Goal: Check status: Check status

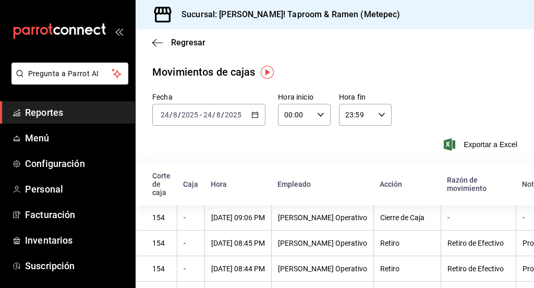
click at [255, 114] on icon "button" at bounding box center [254, 114] width 7 height 7
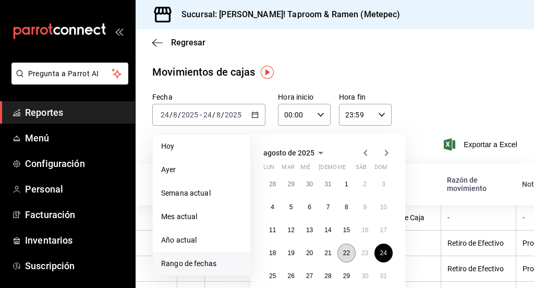
click at [347, 258] on button "22" at bounding box center [346, 252] width 18 height 19
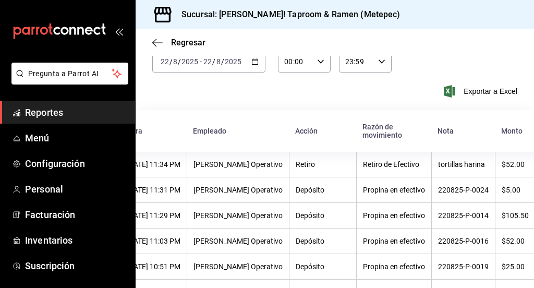
scroll to position [51, 0]
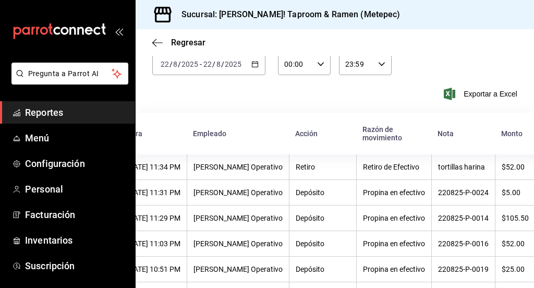
click at [252, 66] on icon "button" at bounding box center [254, 63] width 7 height 7
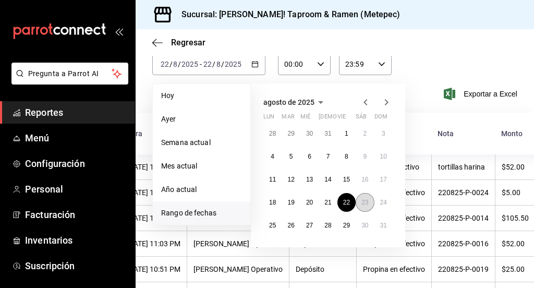
click at [367, 197] on button "23" at bounding box center [364, 202] width 18 height 19
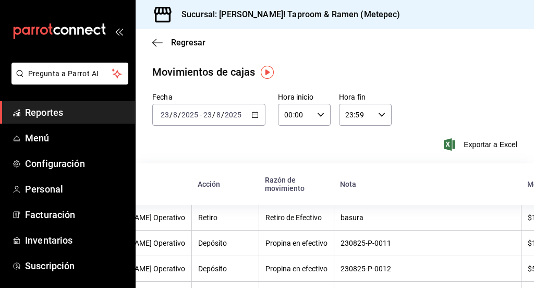
click at [185, 115] on input "2025" at bounding box center [190, 114] width 18 height 8
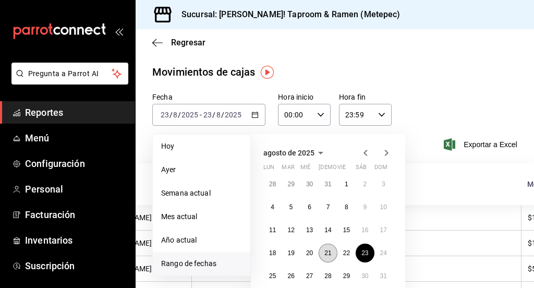
click at [330, 250] on abbr "21" at bounding box center [327, 252] width 7 height 7
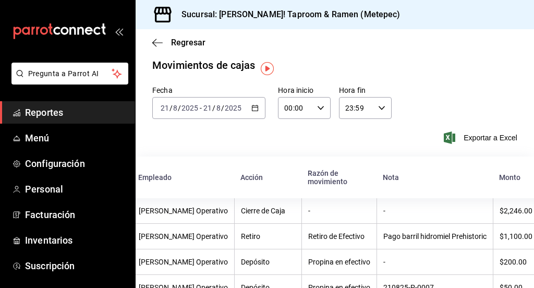
scroll to position [4, 0]
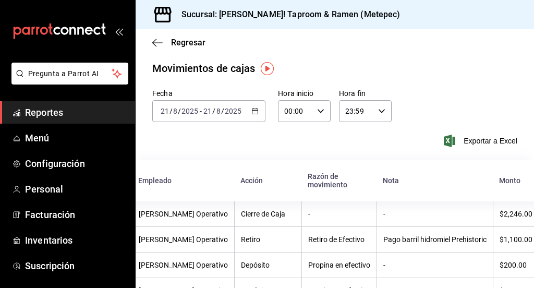
click at [252, 112] on icon "button" at bounding box center [254, 110] width 7 height 7
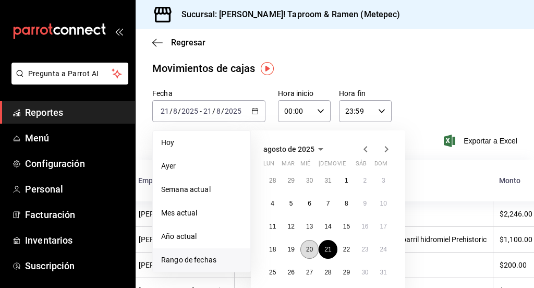
click at [310, 246] on abbr "20" at bounding box center [309, 248] width 7 height 7
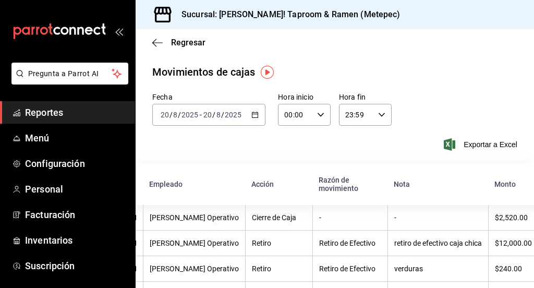
click at [252, 113] on \(Stroke\) "button" at bounding box center [255, 115] width 6 height 6
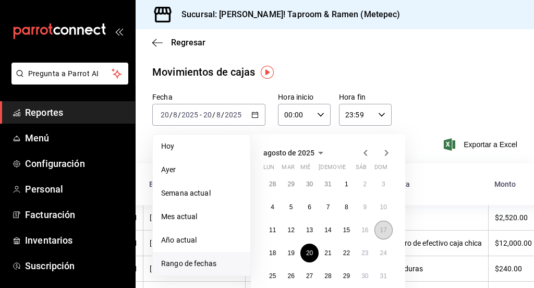
click at [385, 232] on abbr "17" at bounding box center [383, 229] width 7 height 7
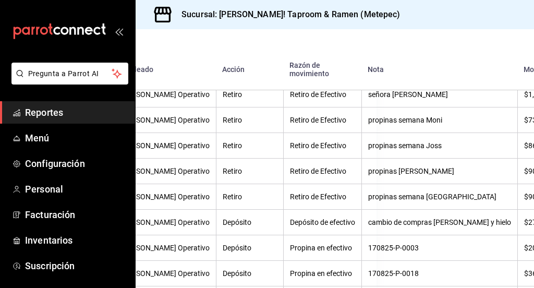
scroll to position [217, 157]
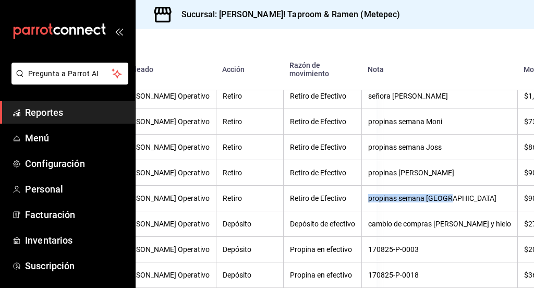
drag, startPoint x: 343, startPoint y: 199, endPoint x: 440, endPoint y: 199, distance: 96.9
click at [440, 199] on th "propinas semana [GEOGRAPHIC_DATA]" at bounding box center [439, 199] width 156 height 26
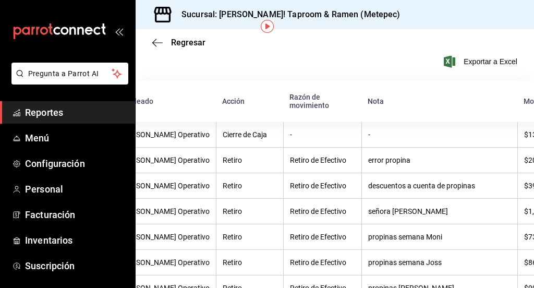
scroll to position [0, 0]
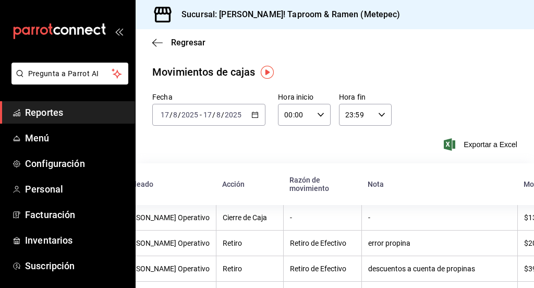
click at [252, 122] on div "[DATE] [DATE] - [DATE] [DATE]" at bounding box center [208, 115] width 113 height 22
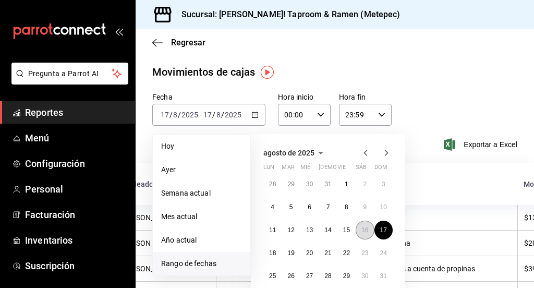
click at [369, 232] on button "16" at bounding box center [364, 229] width 18 height 19
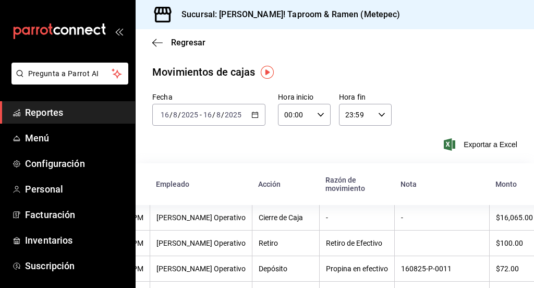
click at [253, 119] on div "[DATE] [DATE] - [DATE] [DATE]" at bounding box center [208, 115] width 113 height 22
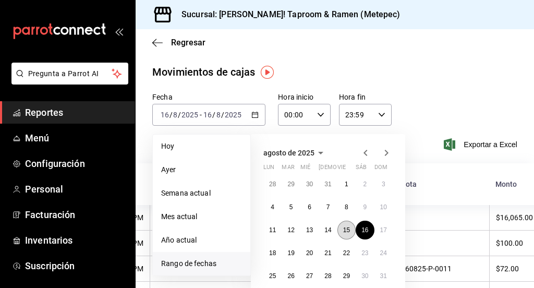
click at [345, 233] on abbr "15" at bounding box center [346, 229] width 7 height 7
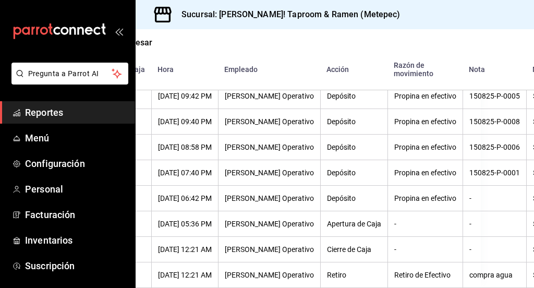
scroll to position [203, 85]
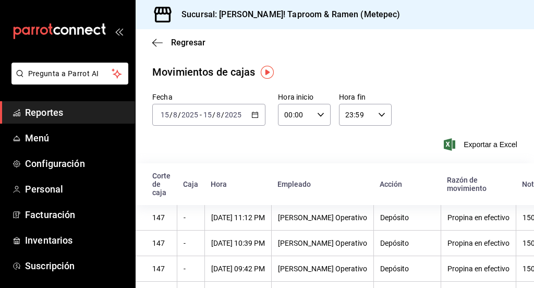
click at [248, 111] on div "[DATE] [DATE] - [DATE] [DATE]" at bounding box center [208, 115] width 113 height 22
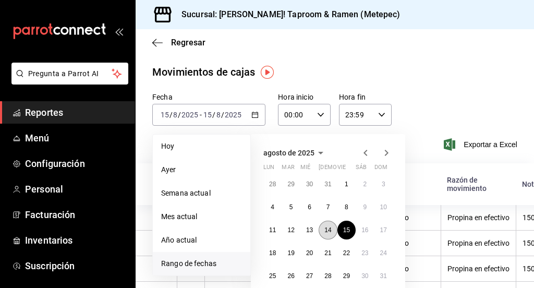
click at [330, 231] on abbr "14" at bounding box center [327, 229] width 7 height 7
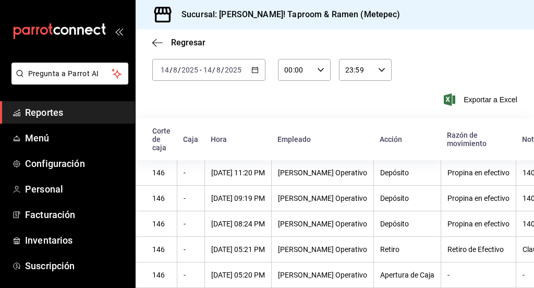
click at [251, 66] on icon "button" at bounding box center [254, 69] width 7 height 7
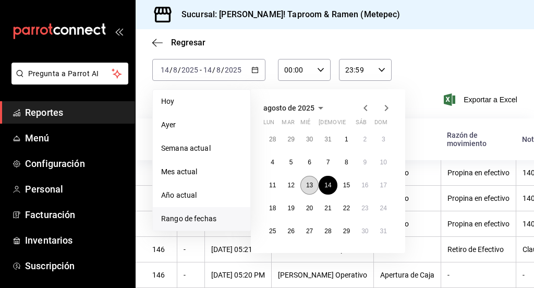
click at [313, 181] on abbr "13" at bounding box center [309, 184] width 7 height 7
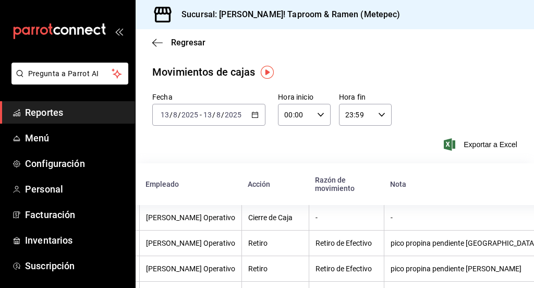
click at [255, 114] on icon "button" at bounding box center [254, 114] width 7 height 7
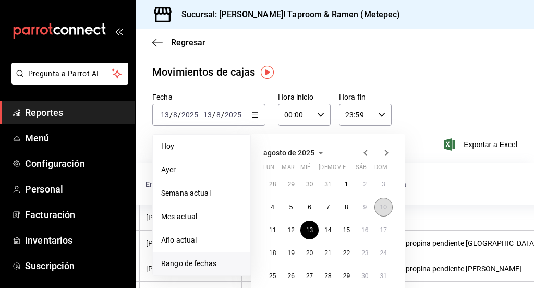
click at [379, 208] on button "10" at bounding box center [383, 207] width 18 height 19
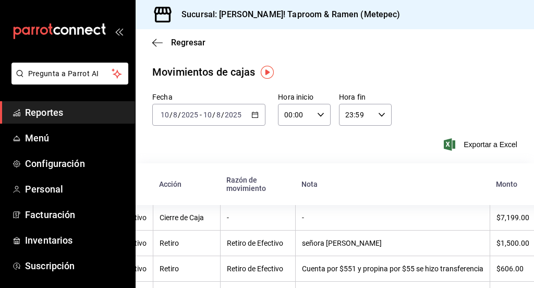
click at [251, 115] on icon "button" at bounding box center [254, 114] width 7 height 7
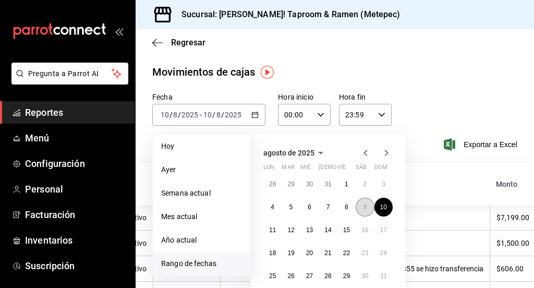
click at [361, 213] on button "9" at bounding box center [364, 207] width 18 height 19
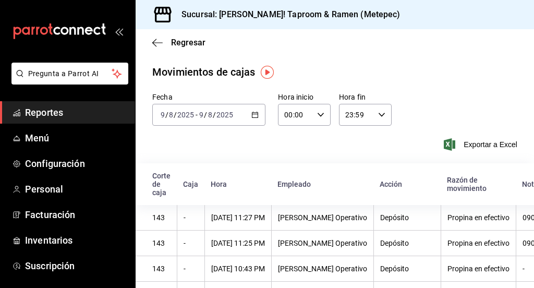
click at [239, 115] on div "[DATE] [DATE] - [DATE] [DATE]" at bounding box center [208, 115] width 113 height 22
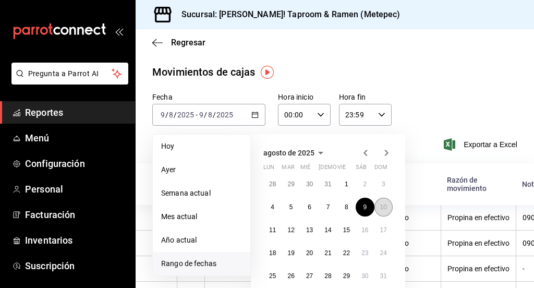
click at [381, 208] on abbr "10" at bounding box center [383, 206] width 7 height 7
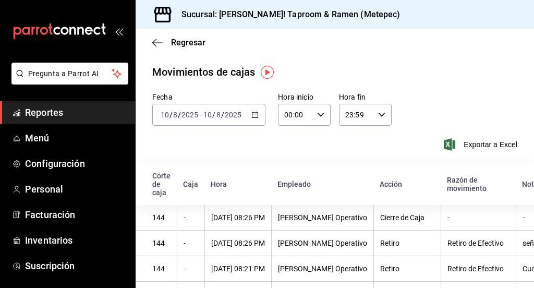
click at [257, 117] on div "[DATE] [DATE] - [DATE] [DATE]" at bounding box center [208, 115] width 113 height 22
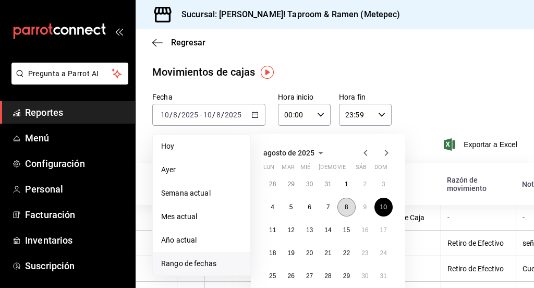
click at [350, 202] on button "8" at bounding box center [346, 207] width 18 height 19
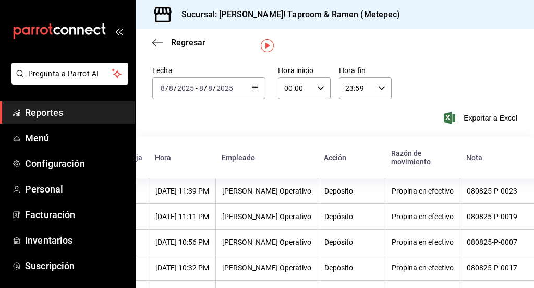
scroll to position [0, 84]
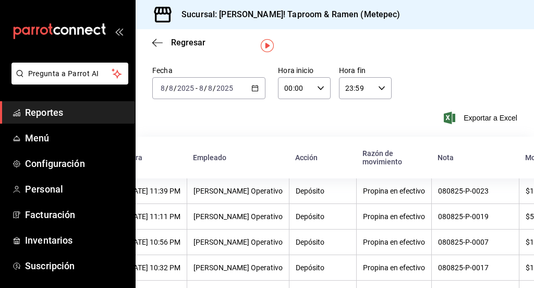
click at [253, 90] on icon "button" at bounding box center [254, 87] width 7 height 7
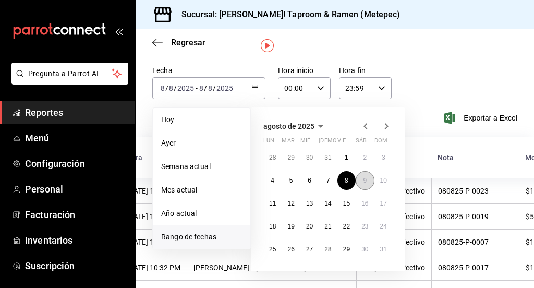
click at [361, 182] on button "9" at bounding box center [364, 180] width 18 height 19
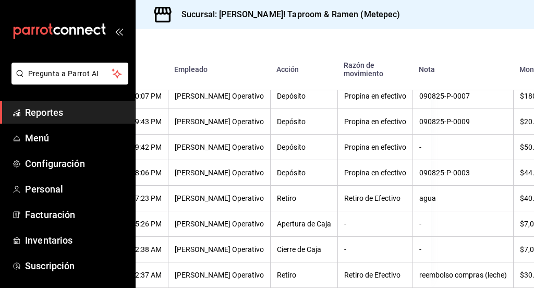
scroll to position [254, 124]
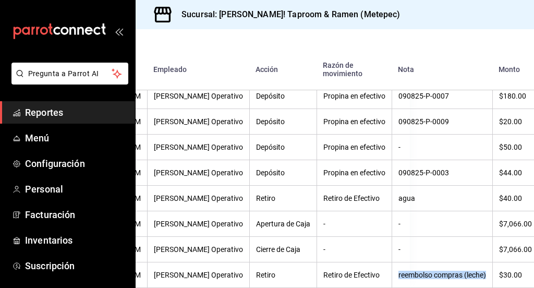
drag, startPoint x: 375, startPoint y: 266, endPoint x: 469, endPoint y: 266, distance: 93.8
click at [469, 266] on th "reembolso compras (leche)" at bounding box center [441, 275] width 101 height 26
copy div "reembolso compras (leche)"
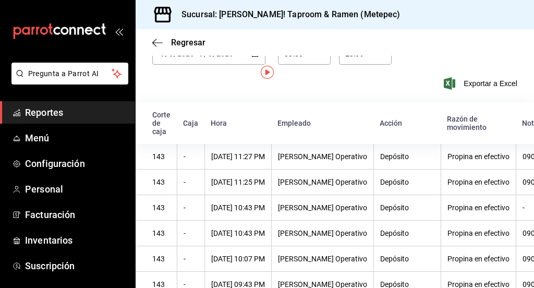
scroll to position [0, 0]
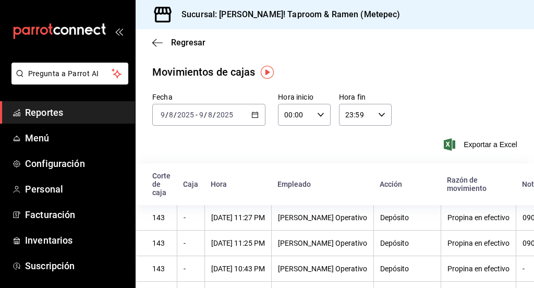
click at [254, 117] on icon "button" at bounding box center [254, 114] width 7 height 7
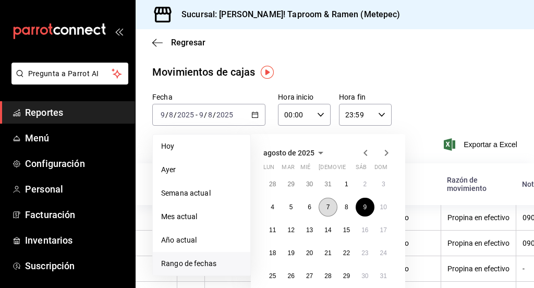
click at [336, 204] on button "7" at bounding box center [327, 207] width 18 height 19
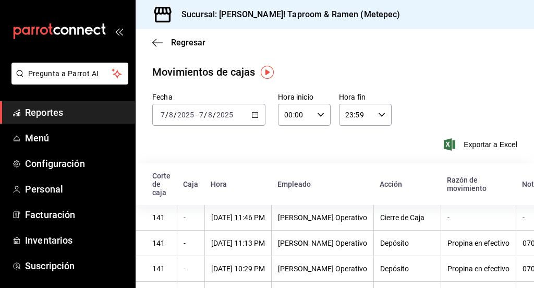
click at [241, 115] on div "[DATE] [DATE] - [DATE] [DATE]" at bounding box center [208, 115] width 113 height 22
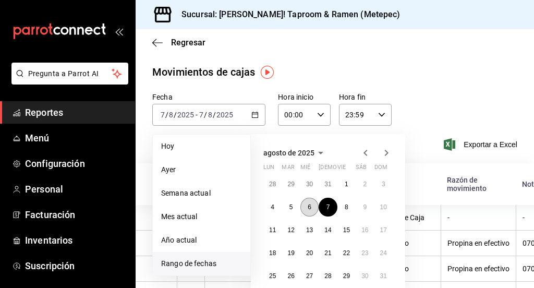
click at [314, 204] on button "6" at bounding box center [309, 207] width 18 height 19
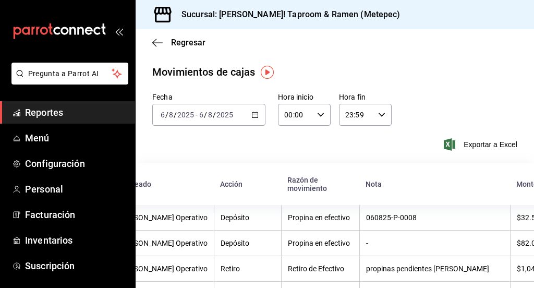
click at [256, 116] on div "[DATE] [DATE] - [DATE] [DATE]" at bounding box center [208, 115] width 113 height 22
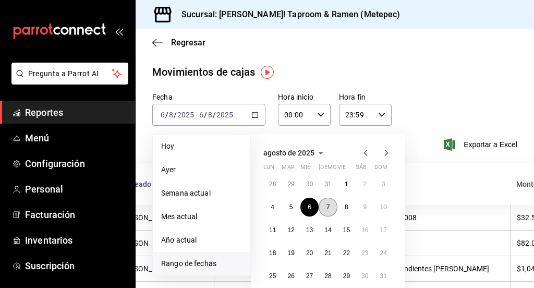
click at [326, 203] on button "7" at bounding box center [327, 207] width 18 height 19
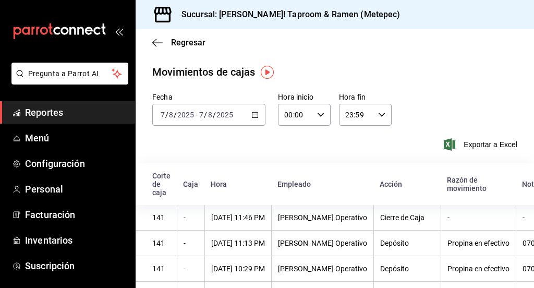
click at [228, 123] on div "[DATE] [DATE] - [DATE] [DATE]" at bounding box center [208, 115] width 113 height 22
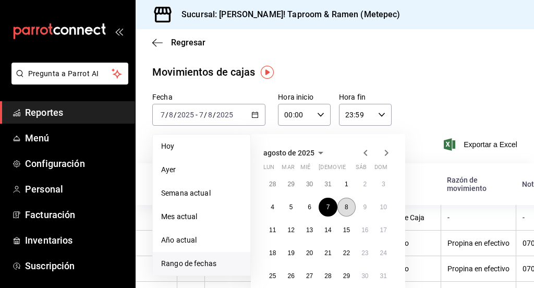
click at [351, 206] on button "8" at bounding box center [346, 207] width 18 height 19
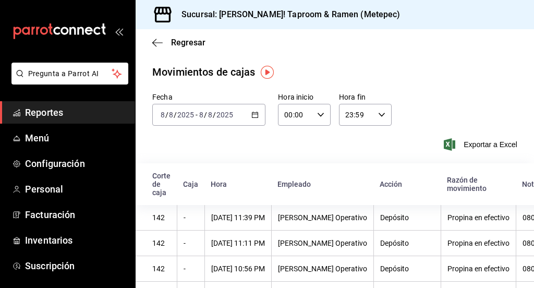
click at [252, 118] on div "[DATE] [DATE] - [DATE] [DATE]" at bounding box center [208, 115] width 113 height 22
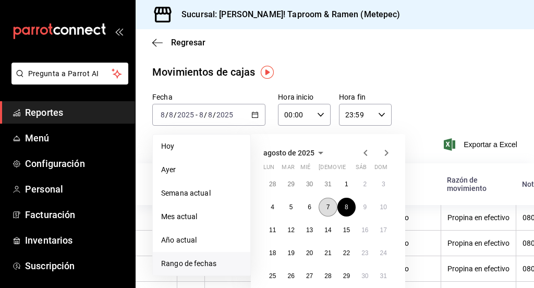
click at [323, 213] on button "7" at bounding box center [327, 207] width 18 height 19
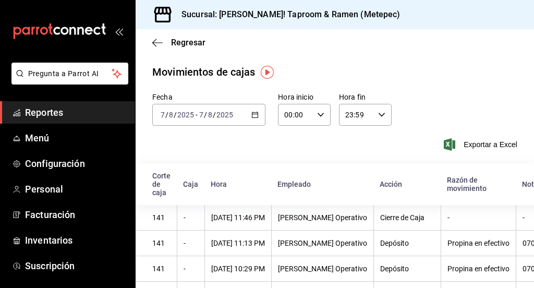
click at [251, 117] on icon "button" at bounding box center [254, 114] width 7 height 7
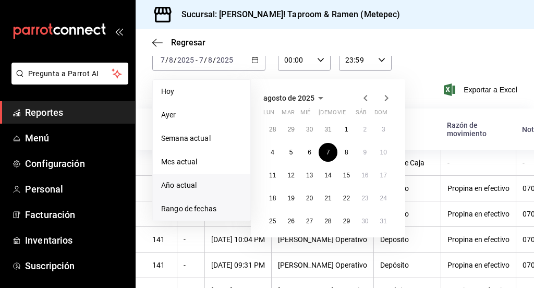
scroll to position [84, 0]
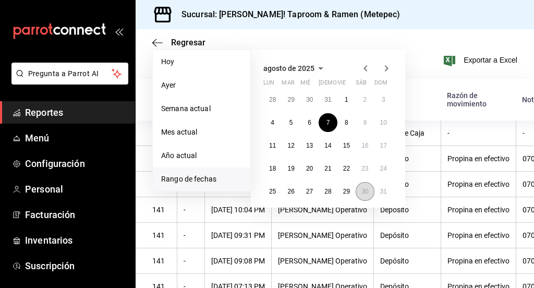
click at [367, 189] on abbr "30" at bounding box center [364, 191] width 7 height 7
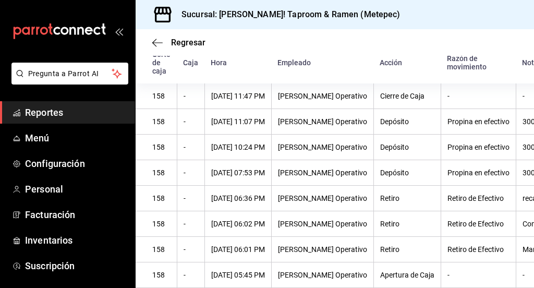
scroll to position [0, 113]
